Goal: Task Accomplishment & Management: Manage account settings

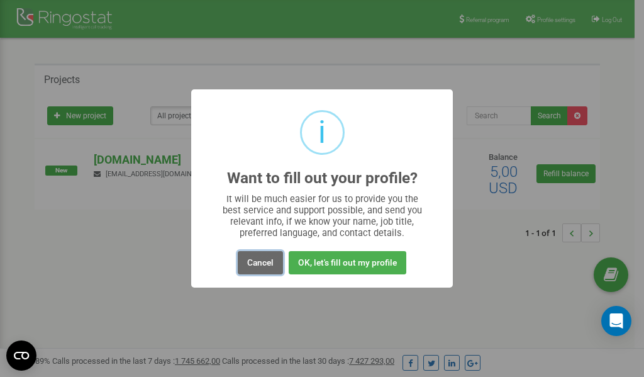
click at [259, 264] on button "Cancel" at bounding box center [260, 262] width 45 height 23
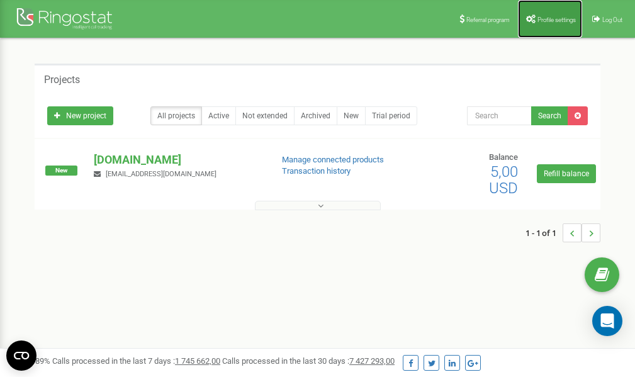
click at [550, 18] on span "Profile settings" at bounding box center [556, 19] width 38 height 7
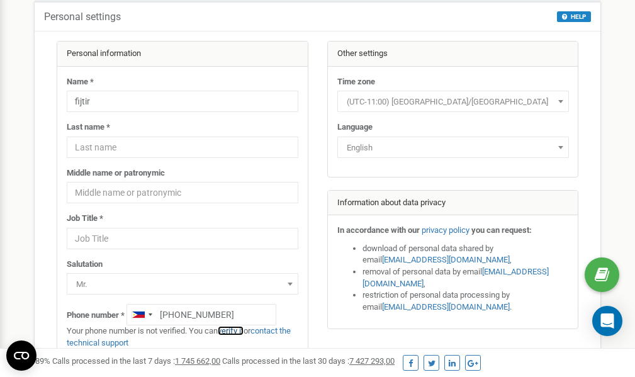
click at [241, 331] on link "verify it" at bounding box center [231, 330] width 26 height 9
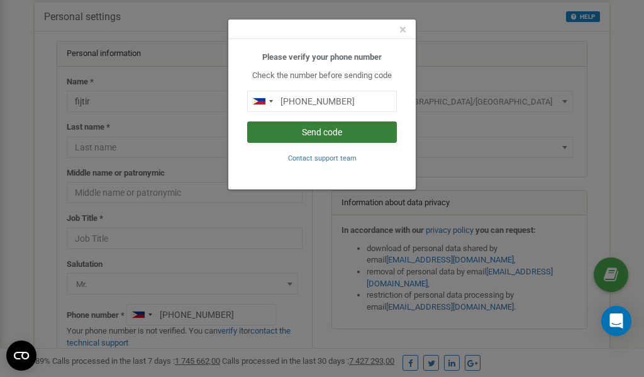
click at [317, 133] on button "Send code" at bounding box center [322, 131] width 150 height 21
